Goal: Check status: Check status

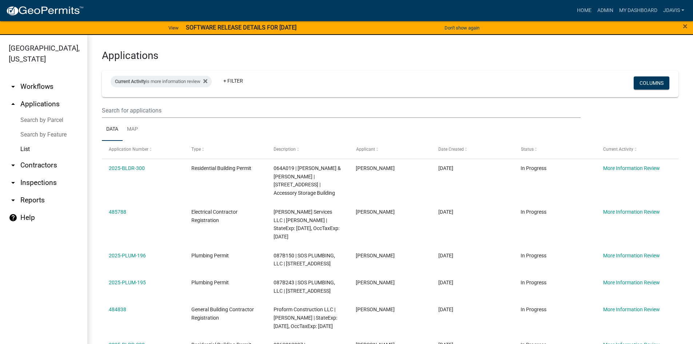
select select "2: 50"
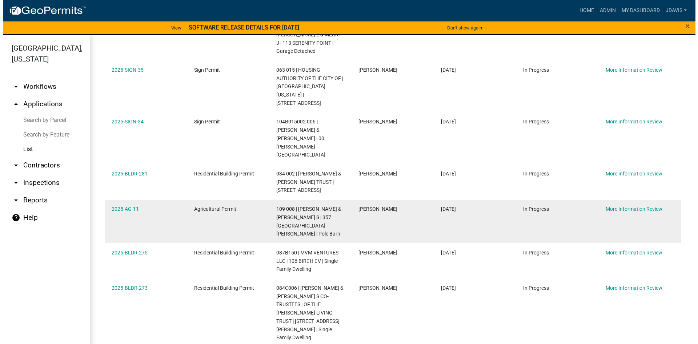
scroll to position [317, 0]
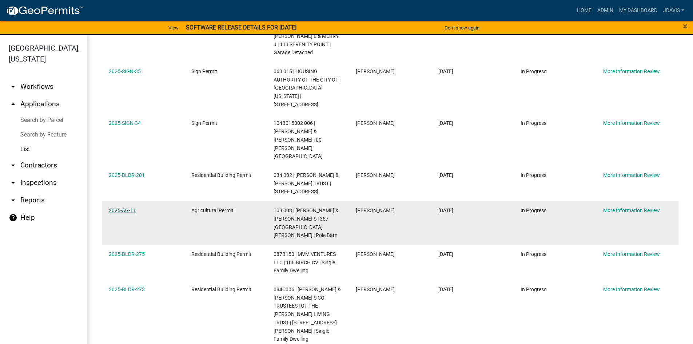
click at [125, 207] on link "2025-AG-11" at bounding box center [122, 210] width 27 height 6
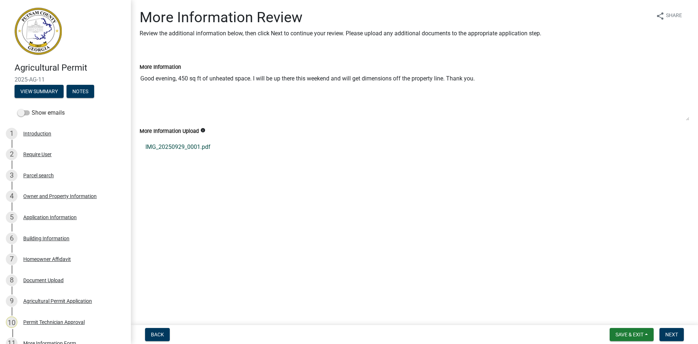
click at [187, 150] on link "IMG_20250929_0001.pdf" at bounding box center [415, 146] width 550 height 17
click at [50, 94] on button "View Summary" at bounding box center [39, 91] width 49 height 13
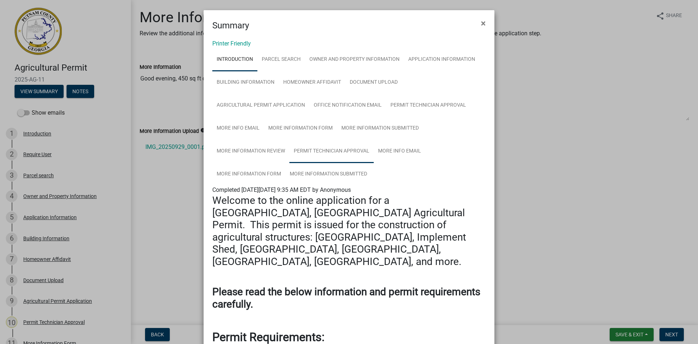
click at [351, 149] on link "Permit Technician Approval" at bounding box center [331, 151] width 84 height 23
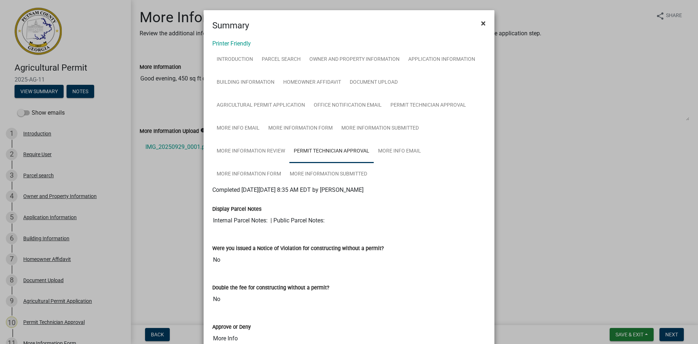
click at [482, 21] on span "×" at bounding box center [483, 23] width 5 height 10
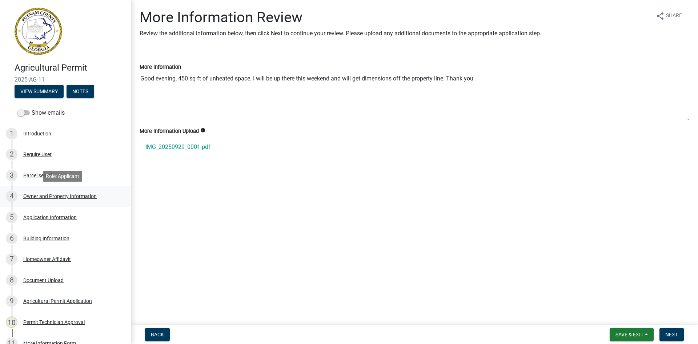
click at [60, 194] on div "Owner and Property Information" at bounding box center [59, 195] width 73 height 5
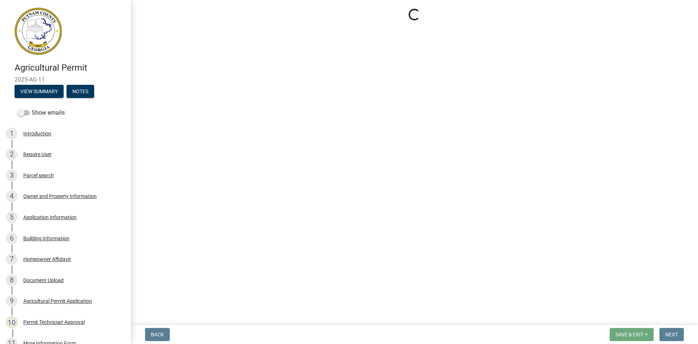
select select "a4366e26-0f82-401b-a682-956e4112ff86"
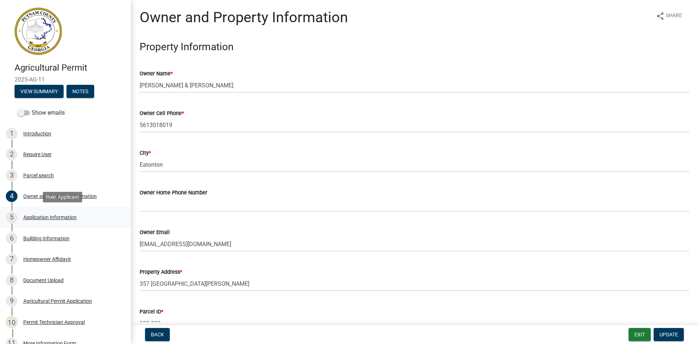
click at [64, 215] on div "Application Information" at bounding box center [49, 216] width 53 height 5
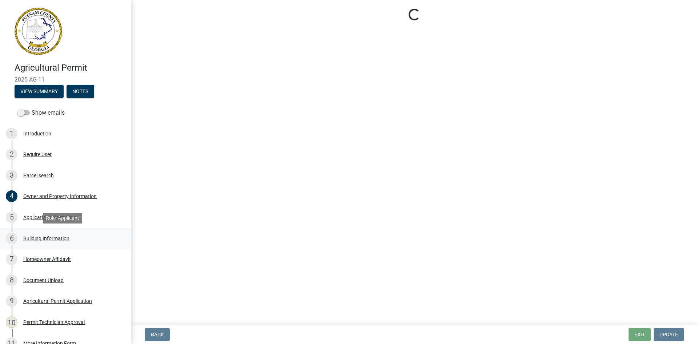
select select "42583bc1-c577-402a-86b5-83b49baf8bde"
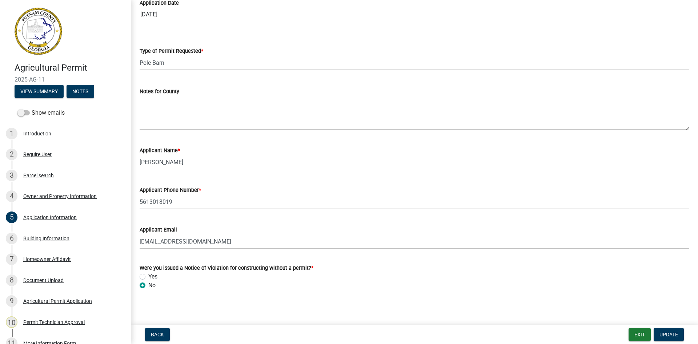
scroll to position [55, 0]
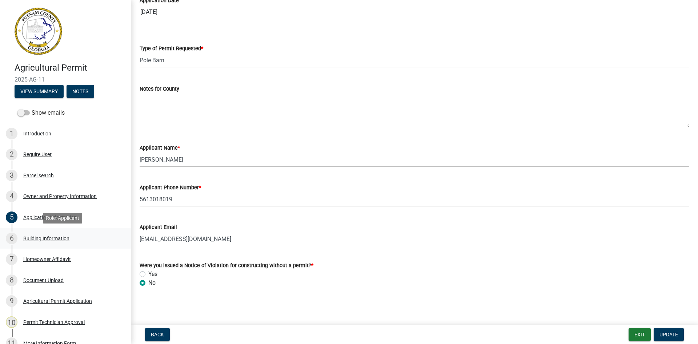
click at [52, 239] on div "Building Information" at bounding box center [46, 238] width 46 height 5
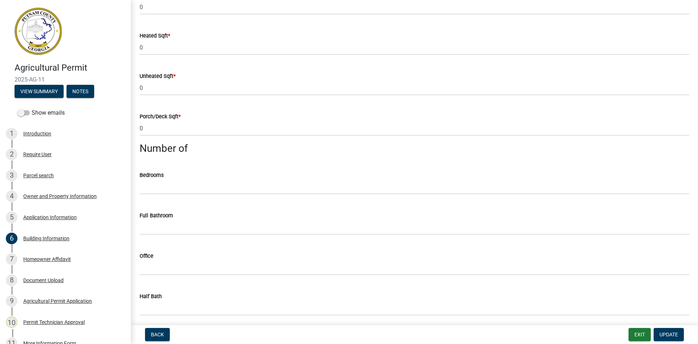
scroll to position [182, 0]
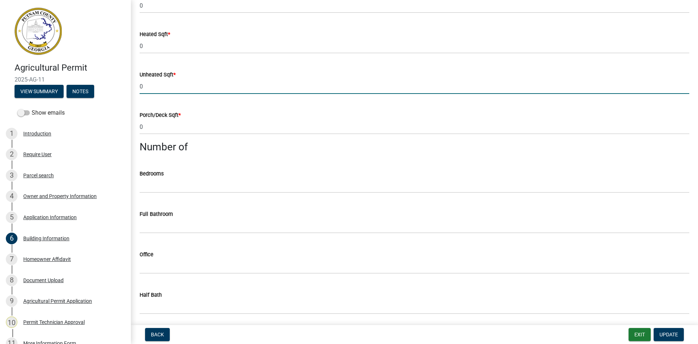
click at [140, 89] on input "0" at bounding box center [415, 86] width 550 height 15
type input "450"
click at [676, 336] on span "Update" at bounding box center [668, 334] width 19 height 6
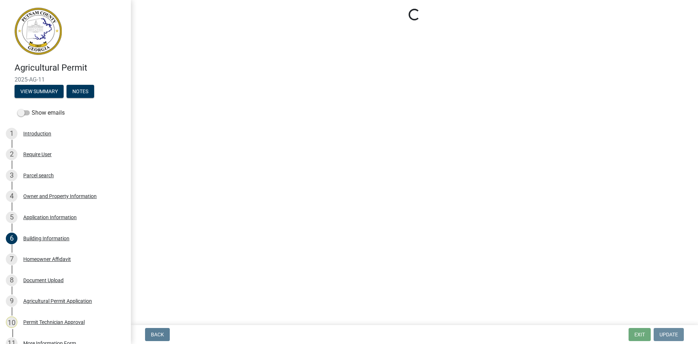
scroll to position [0, 0]
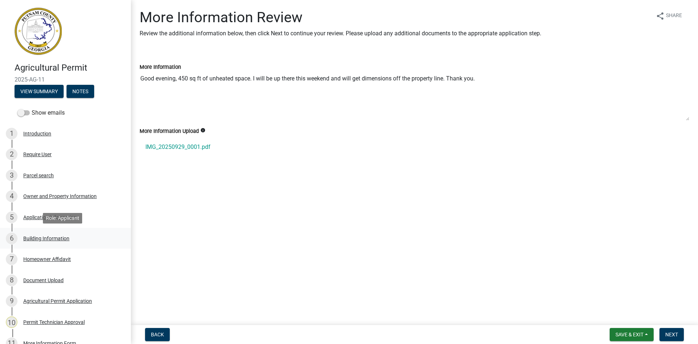
click at [49, 234] on div "6 Building Information" at bounding box center [62, 238] width 113 height 12
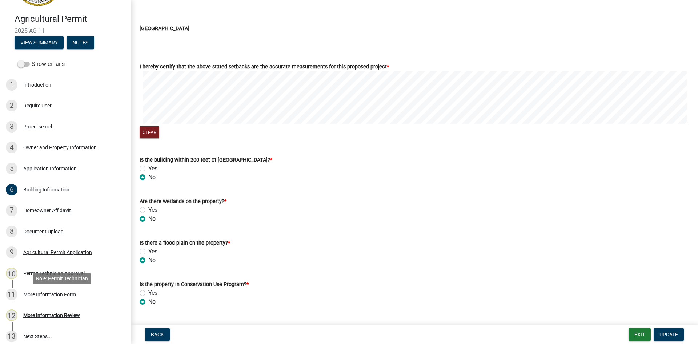
scroll to position [103, 0]
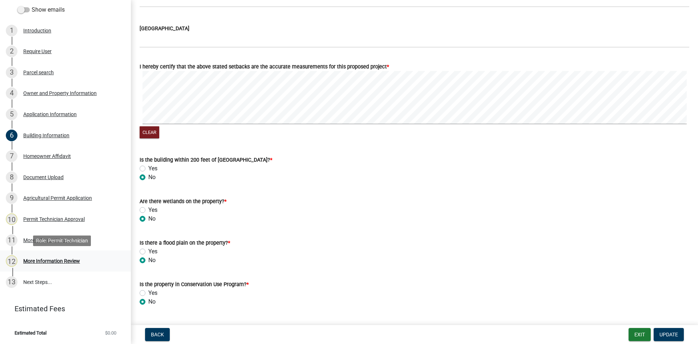
click at [59, 261] on div "More Information Review" at bounding box center [51, 260] width 57 height 5
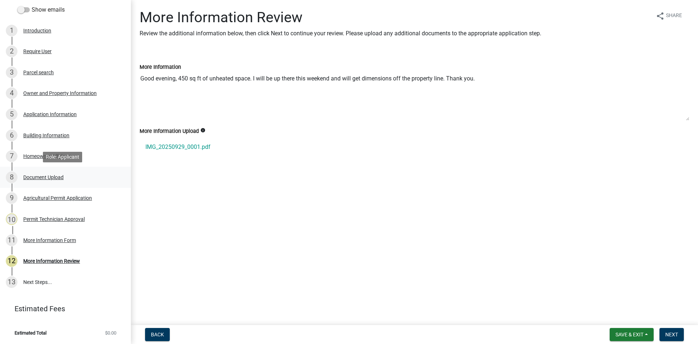
click at [56, 176] on div "Document Upload" at bounding box center [43, 176] width 40 height 5
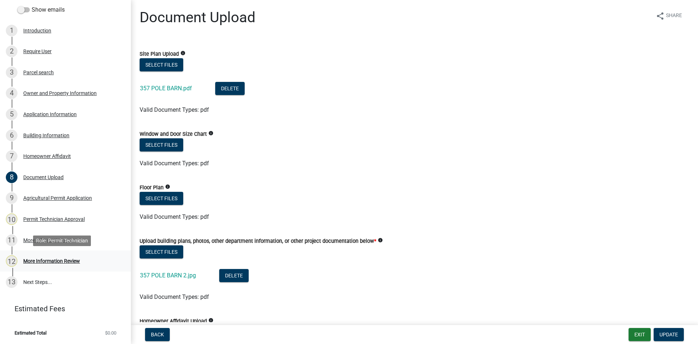
click at [57, 261] on div "More Information Review" at bounding box center [51, 260] width 57 height 5
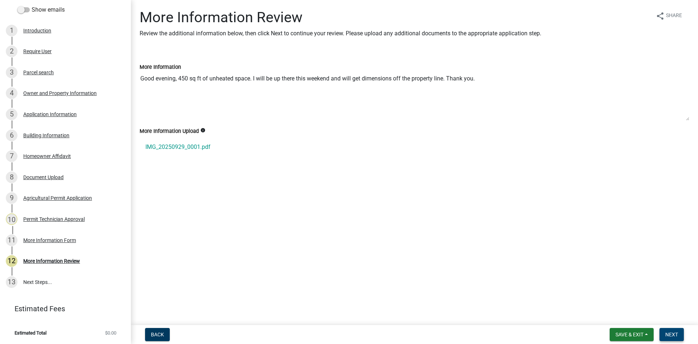
click at [667, 334] on span "Next" at bounding box center [671, 334] width 13 height 6
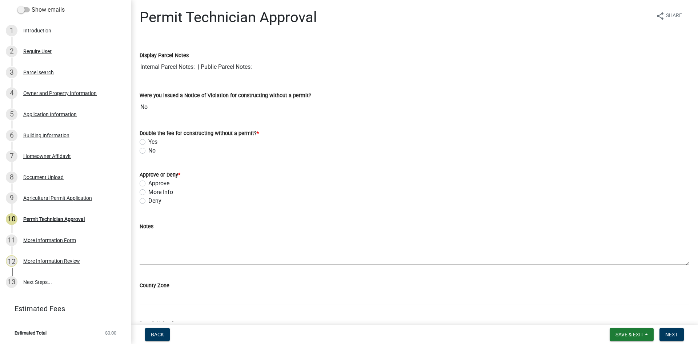
click at [148, 149] on label "No" at bounding box center [151, 150] width 7 height 9
click at [148, 149] on input "No" at bounding box center [150, 148] width 5 height 5
radio input "true"
click at [148, 191] on label "More Info" at bounding box center [160, 192] width 25 height 9
click at [148, 191] on input "More Info" at bounding box center [150, 190] width 5 height 5
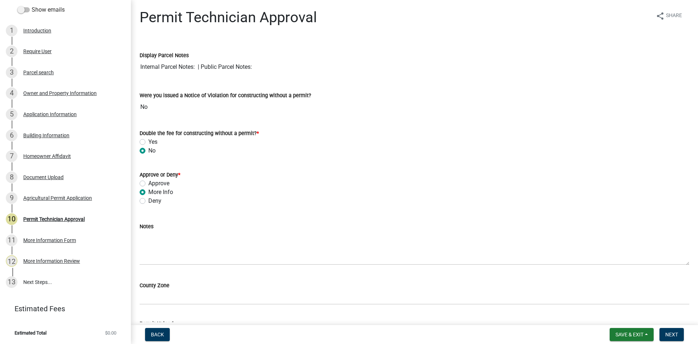
radio input "true"
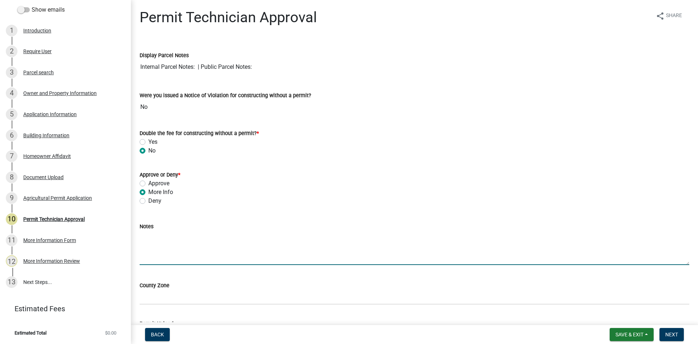
click at [164, 239] on textarea "Notes" at bounding box center [415, 247] width 550 height 34
type textarea "E"
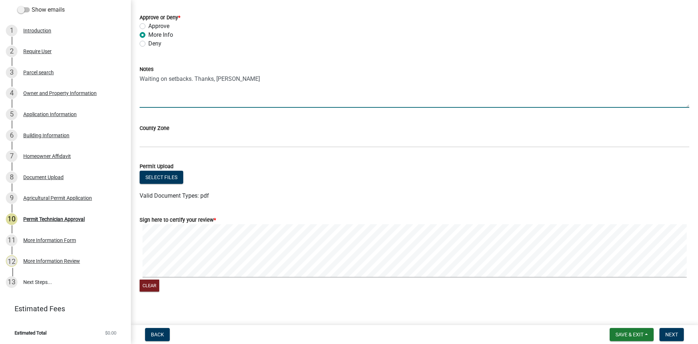
scroll to position [163, 0]
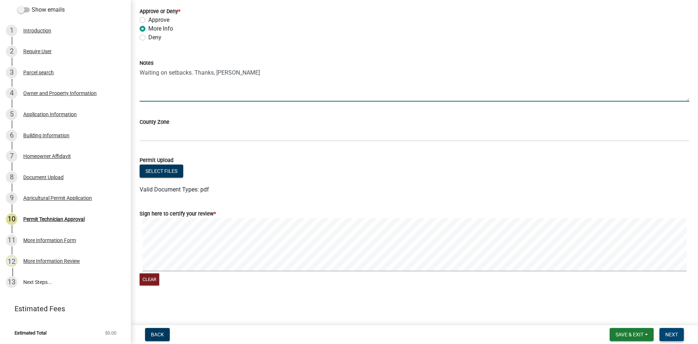
type textarea "Waiting on setbacks. Thanks, [PERSON_NAME]"
click at [678, 332] on span "Next" at bounding box center [671, 334] width 13 height 6
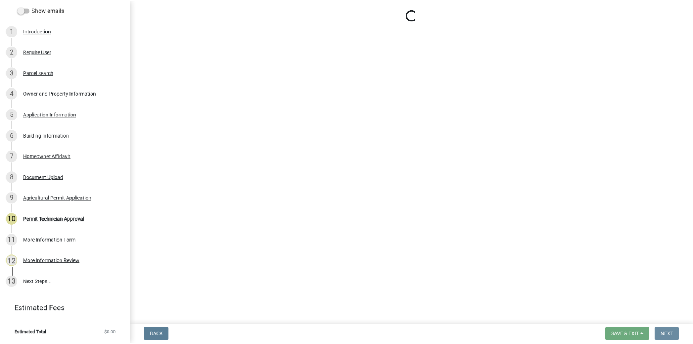
scroll to position [0, 0]
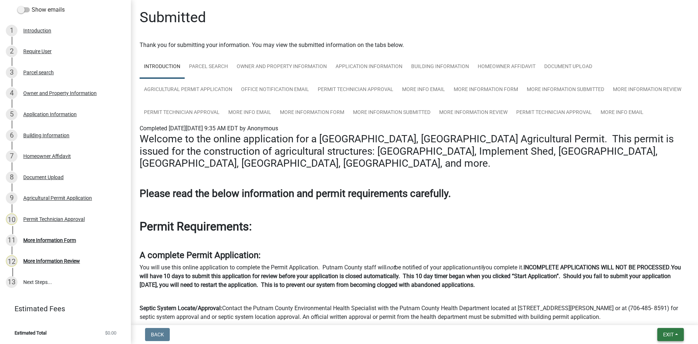
click at [667, 336] on span "Exit" at bounding box center [668, 334] width 11 height 6
click at [664, 314] on button "Save & Exit" at bounding box center [655, 314] width 58 height 17
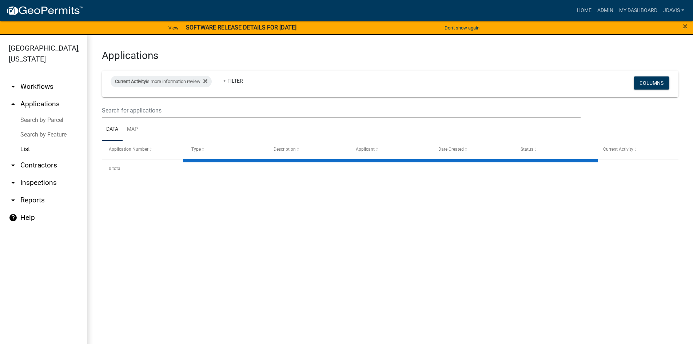
select select "2: 50"
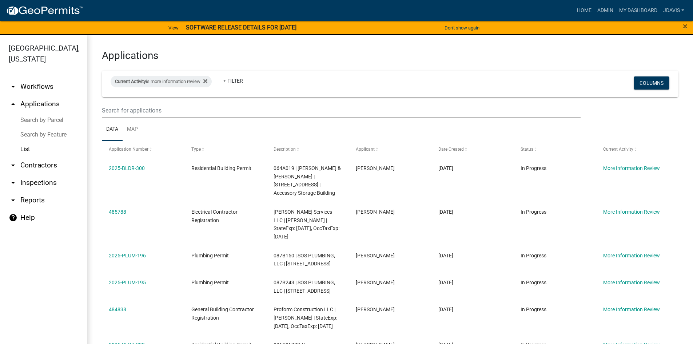
click at [47, 117] on link "Search by Parcel" at bounding box center [43, 120] width 87 height 15
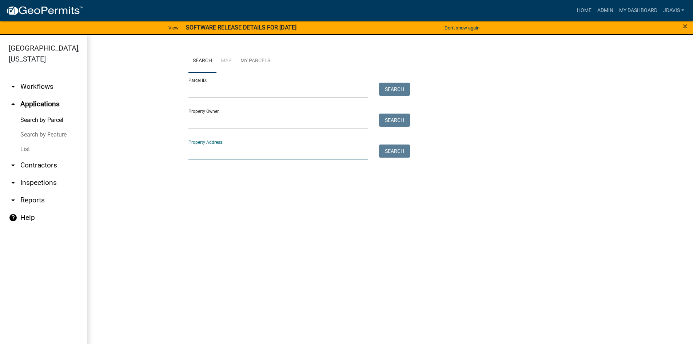
click at [243, 147] on input "Property Address:" at bounding box center [278, 151] width 180 height 15
type input "3"
click at [241, 89] on input "Parcel ID:" at bounding box center [278, 90] width 180 height 15
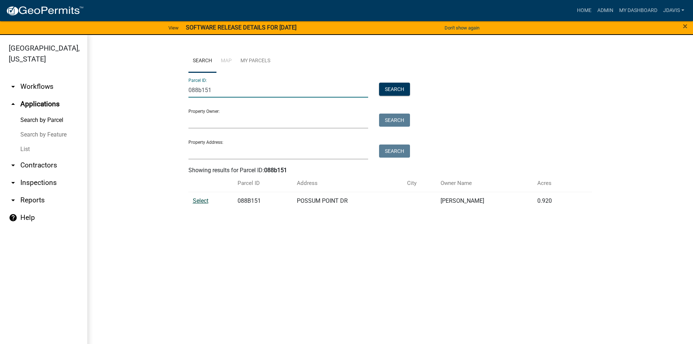
type input "088b151"
click at [201, 202] on span "Select" at bounding box center [201, 200] width 16 height 7
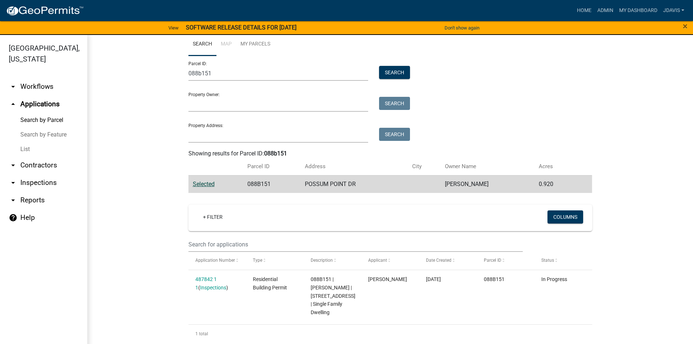
scroll to position [21, 0]
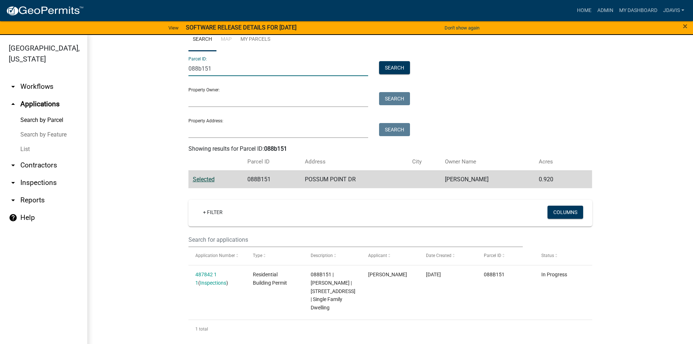
drag, startPoint x: 220, startPoint y: 68, endPoint x: 109, endPoint y: 82, distance: 111.0
click at [125, 78] on wm-workflow-application-search-view "Search Map My Parcels Parcel ID: 088b151 Search Property Owner: Search Property…" at bounding box center [390, 183] width 576 height 310
click at [267, 132] on input "Property Address:" at bounding box center [278, 130] width 180 height 15
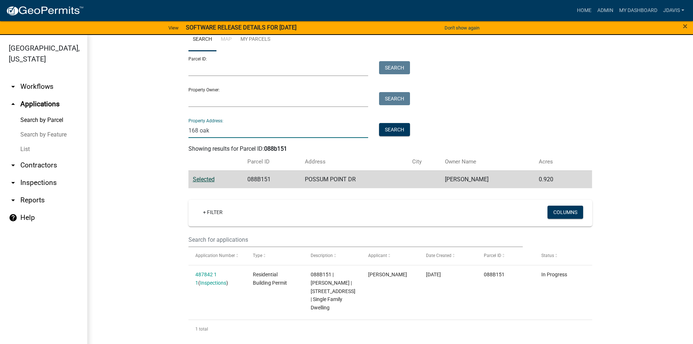
scroll to position [0, 0]
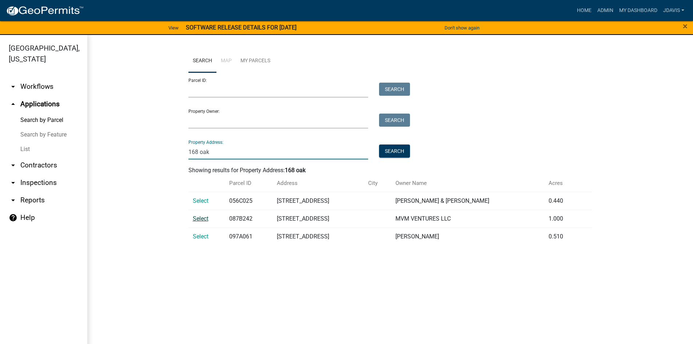
type input "168 oak"
click at [197, 218] on span "Select" at bounding box center [201, 218] width 16 height 7
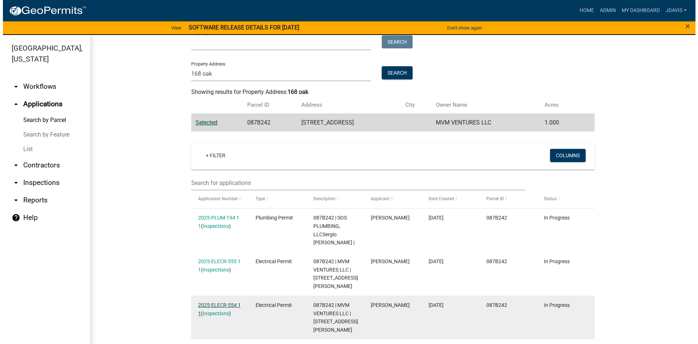
scroll to position [144, 0]
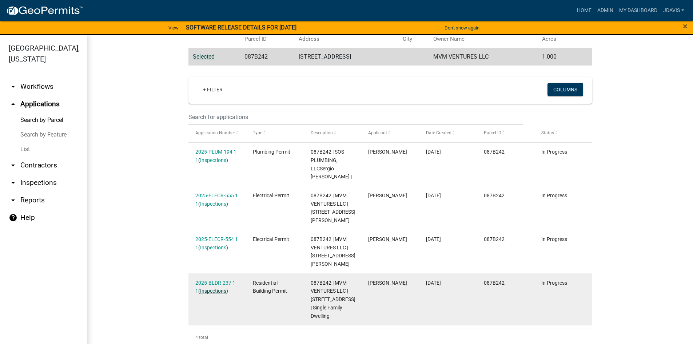
click at [216, 288] on link "Inspections" at bounding box center [213, 291] width 26 height 6
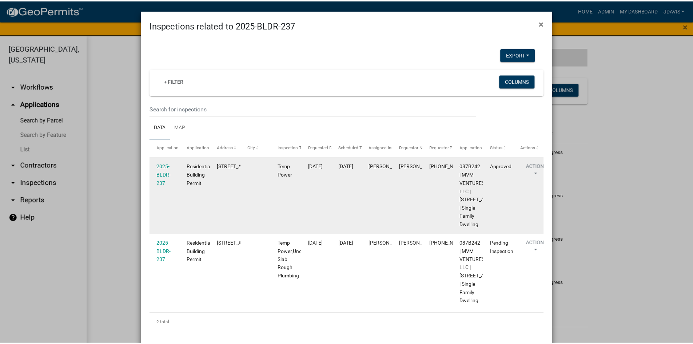
scroll to position [85, 0]
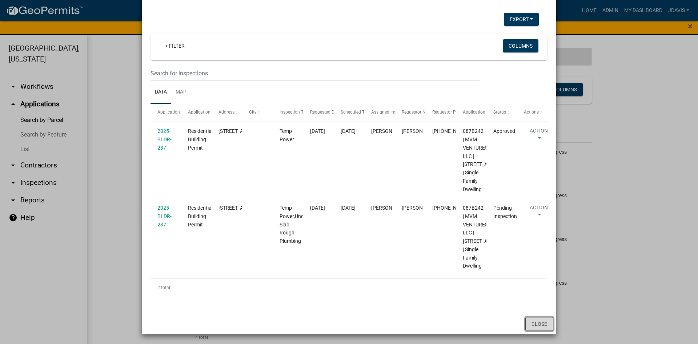
click at [546, 324] on button "Close" at bounding box center [539, 324] width 28 height 14
